Goal: Check status: Check status

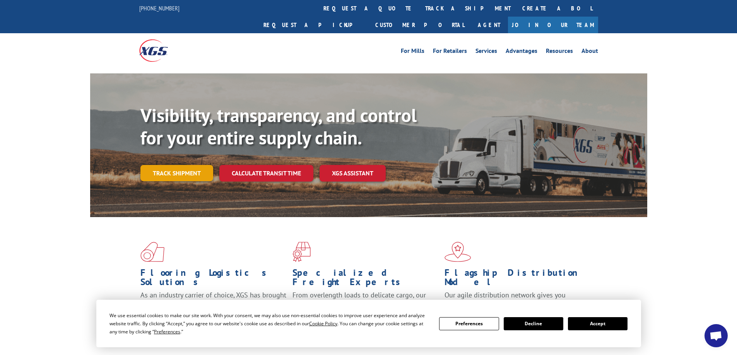
click at [181, 165] on link "Track shipment" at bounding box center [176, 173] width 73 height 16
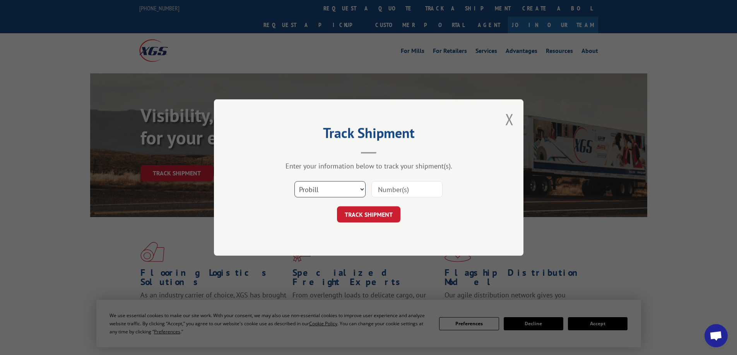
click at [331, 192] on select "Select category... Probill BOL PO" at bounding box center [329, 189] width 71 height 16
select select "bol"
click at [294, 181] on select "Select category... Probill BOL PO" at bounding box center [329, 189] width 71 height 16
click at [388, 191] on input at bounding box center [406, 189] width 71 height 16
paste input "3395295"
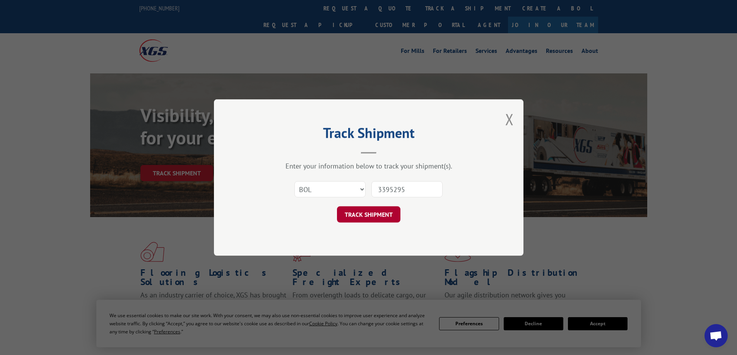
type input "3395295"
click at [384, 219] on button "TRACK SHIPMENT" at bounding box center [368, 215] width 63 height 16
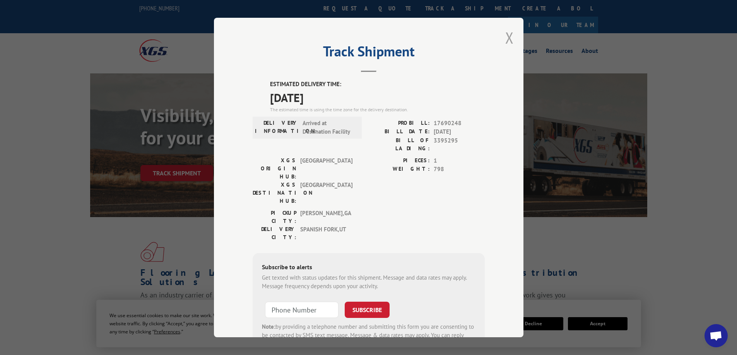
click at [508, 36] on button "Close modal" at bounding box center [509, 37] width 9 height 21
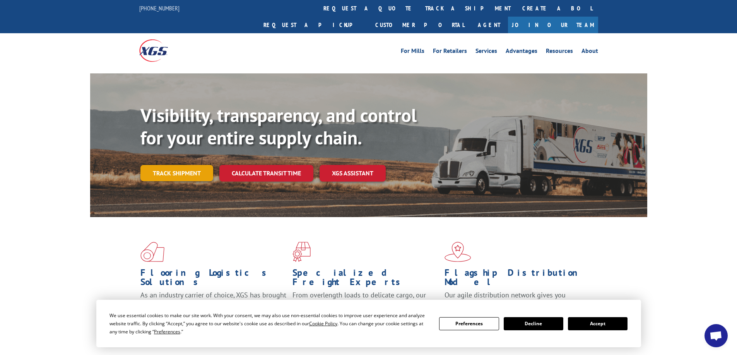
click at [175, 165] on link "Track shipment" at bounding box center [176, 173] width 73 height 16
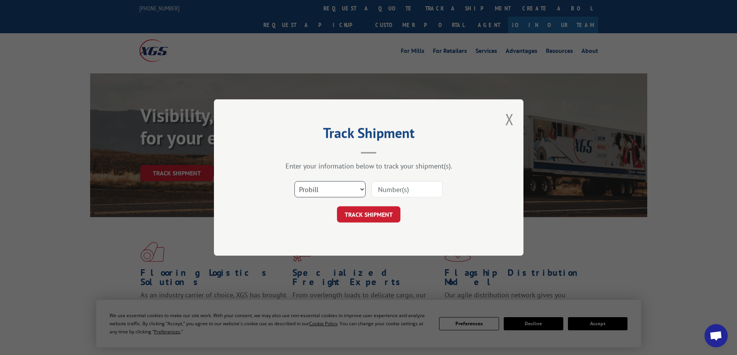
click at [340, 188] on select "Select category... Probill BOL PO" at bounding box center [329, 189] width 71 height 16
select select "bol"
click at [294, 181] on select "Select category... Probill BOL PO" at bounding box center [329, 189] width 71 height 16
click at [398, 183] on input at bounding box center [406, 189] width 71 height 16
paste input "3395295"
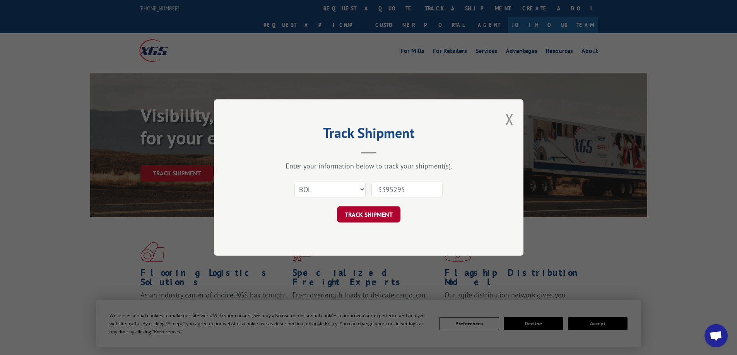
type input "3395295"
click at [374, 217] on button "TRACK SHIPMENT" at bounding box center [368, 215] width 63 height 16
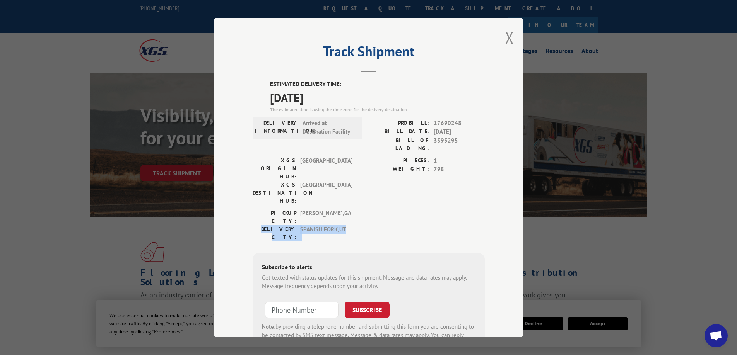
drag, startPoint x: 256, startPoint y: 190, endPoint x: 362, endPoint y: 195, distance: 105.3
click at [362, 209] on div "PICKUP CITY: [GEOGRAPHIC_DATA] , [GEOGRAPHIC_DATA] DELIVERY CITY: [GEOGRAPHIC_D…" at bounding box center [369, 227] width 232 height 36
drag, startPoint x: 248, startPoint y: 161, endPoint x: 340, endPoint y: 170, distance: 92.9
click at [340, 170] on div "Track Shipment ESTIMATED DELIVERY TIME: [DATE] The estimated time is using the …" at bounding box center [368, 178] width 309 height 320
click at [335, 175] on div "XGS ORIGIN HUB: TUNNEL HILL XGS DESTINATION HUB: [GEOGRAPHIC_DATA]" at bounding box center [305, 183] width 104 height 53
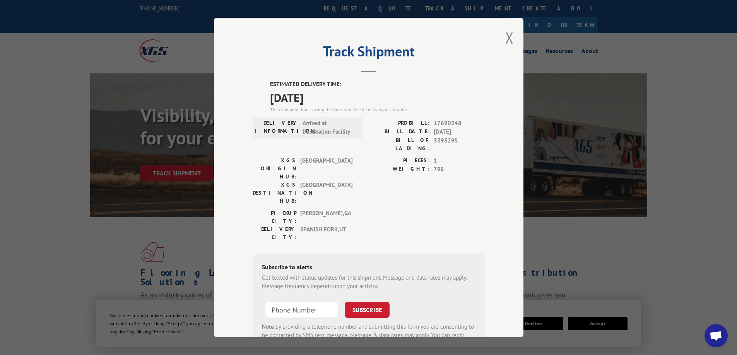
scroll to position [28, 0]
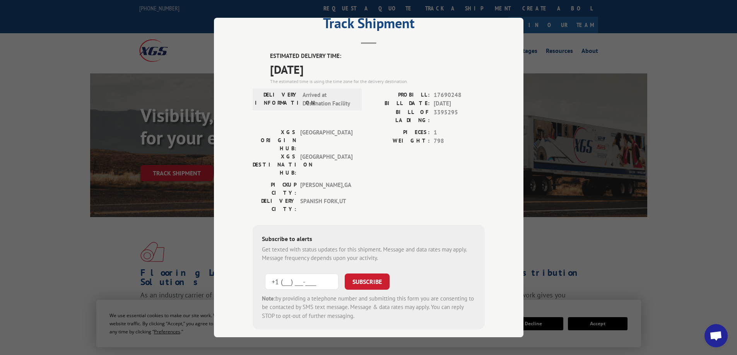
click at [303, 274] on input "+1 (___) ___-____" at bounding box center [301, 282] width 73 height 16
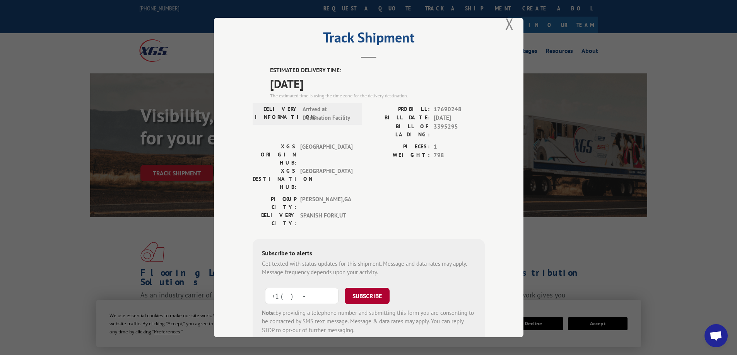
scroll to position [0, 0]
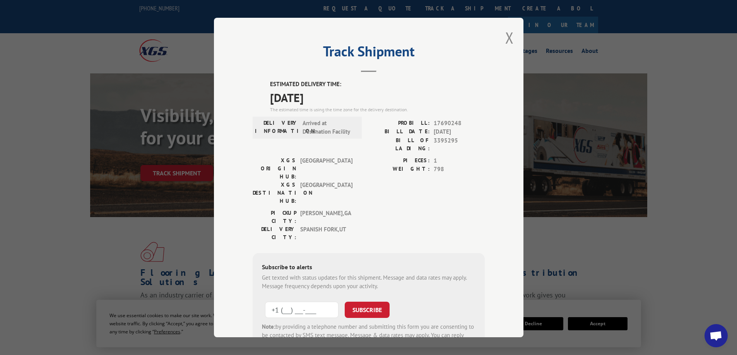
type input "[PHONE_NUMBER]"
click at [362, 302] on button "SUBSCRIBE" at bounding box center [367, 310] width 45 height 16
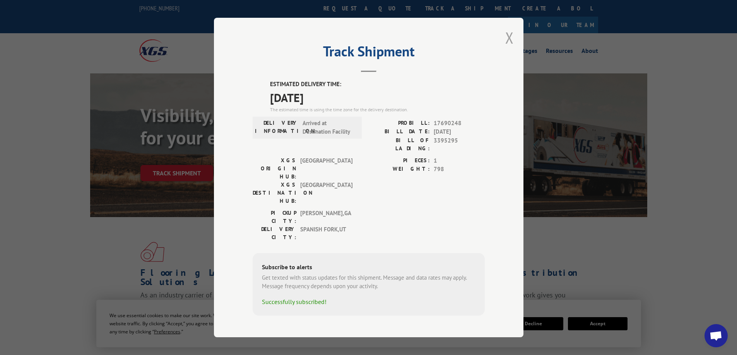
click at [510, 48] on button "Close modal" at bounding box center [509, 37] width 9 height 21
